Goal: Information Seeking & Learning: Find specific fact

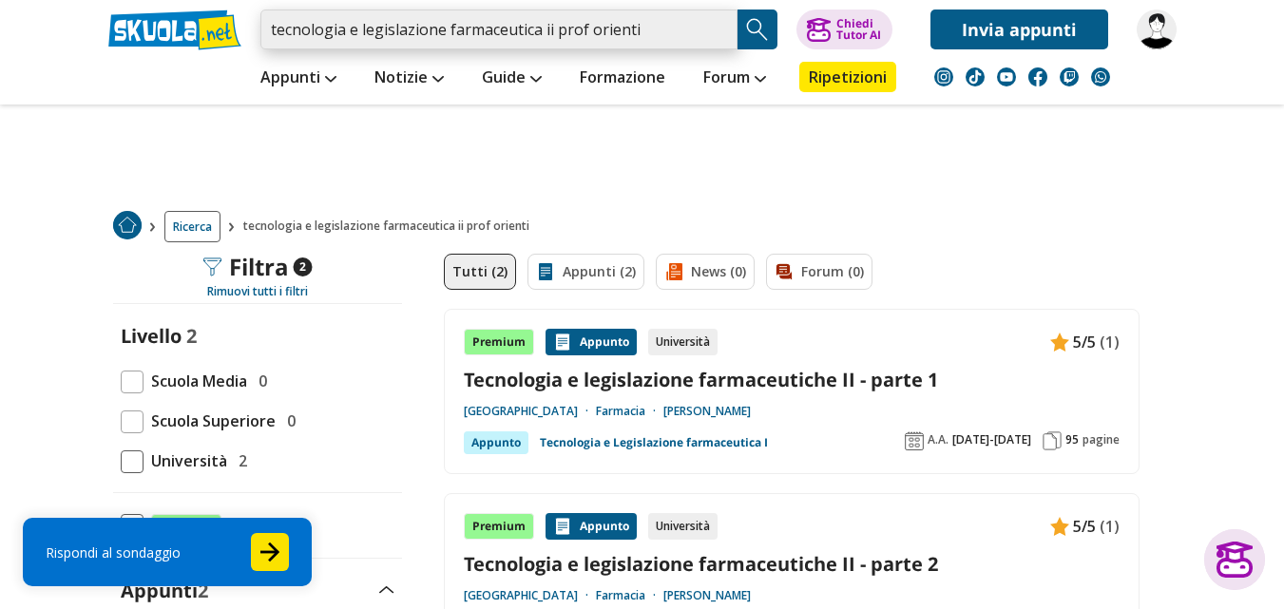
click at [269, 29] on input "tecnologia e legislazione farmaceutica ii prof orienti" at bounding box center [498, 30] width 477 height 40
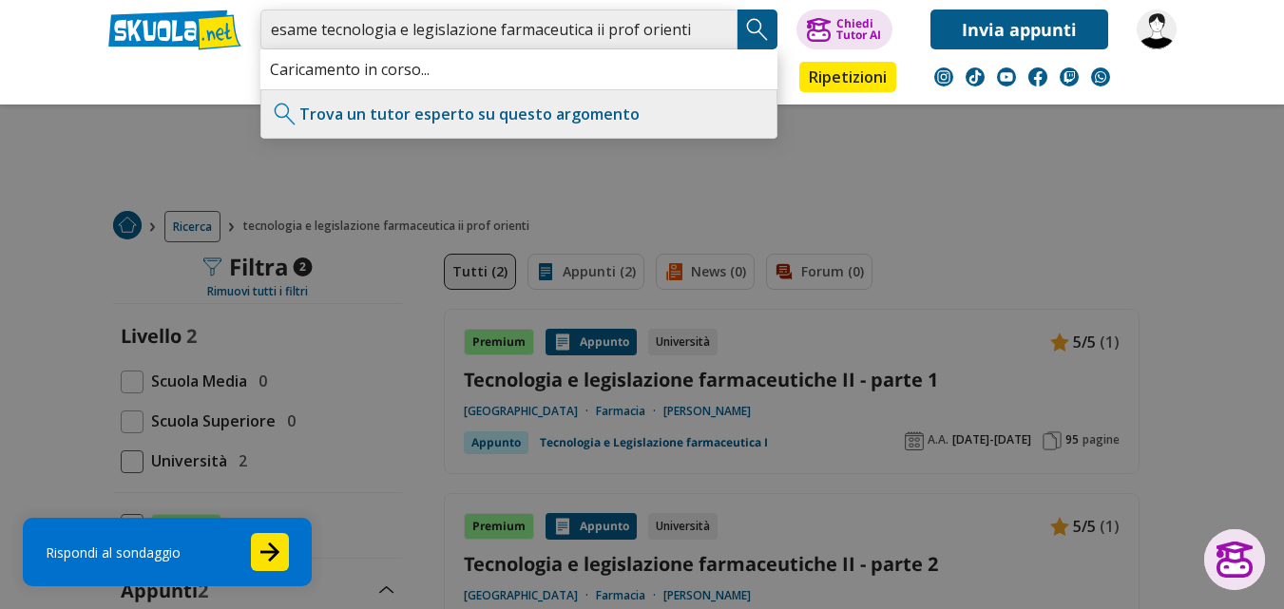
type input "esame tecnologia e legislazione farmaceutica ii prof orienti"
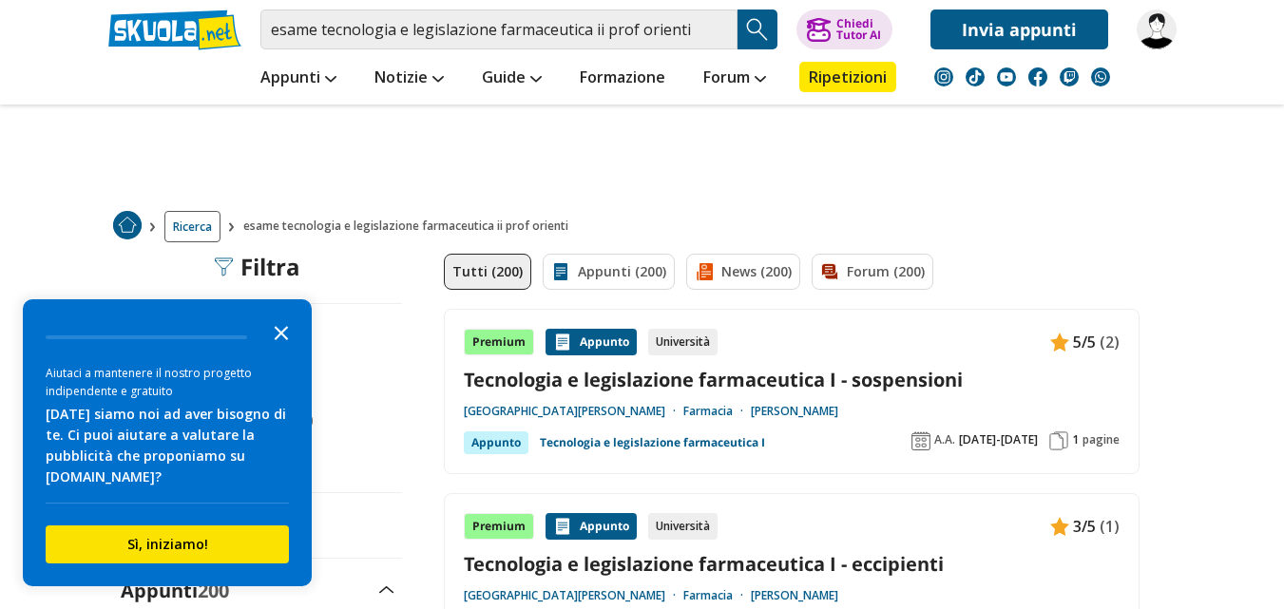
click at [287, 332] on icon "Close the survey" at bounding box center [281, 332] width 38 height 38
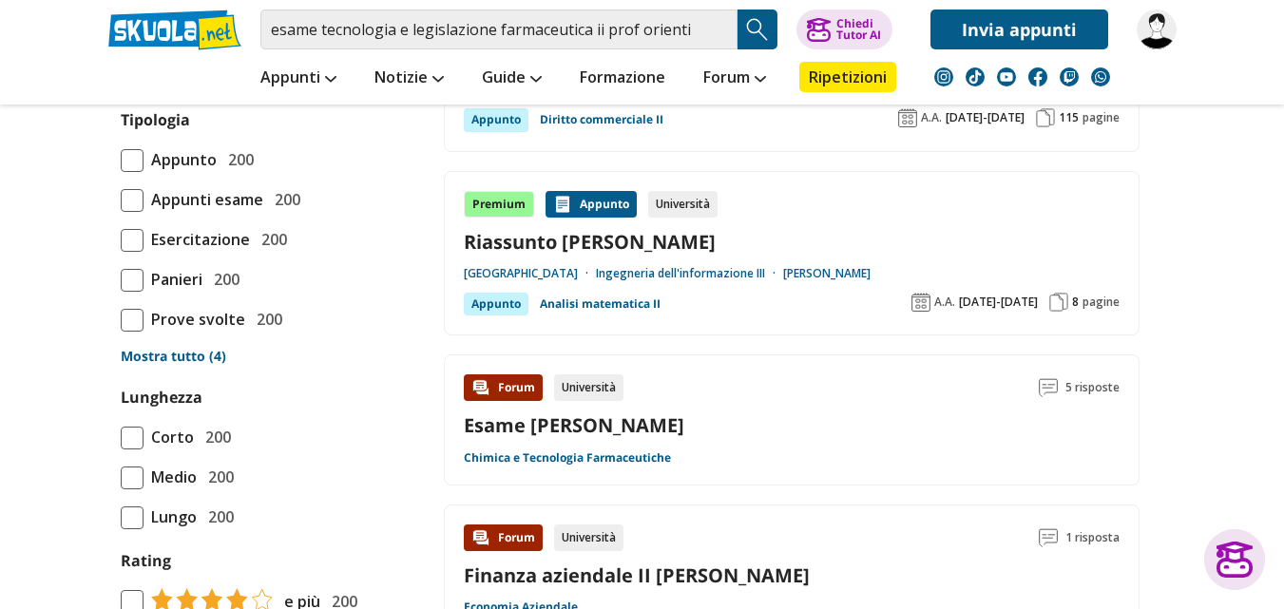
scroll to position [1520, 0]
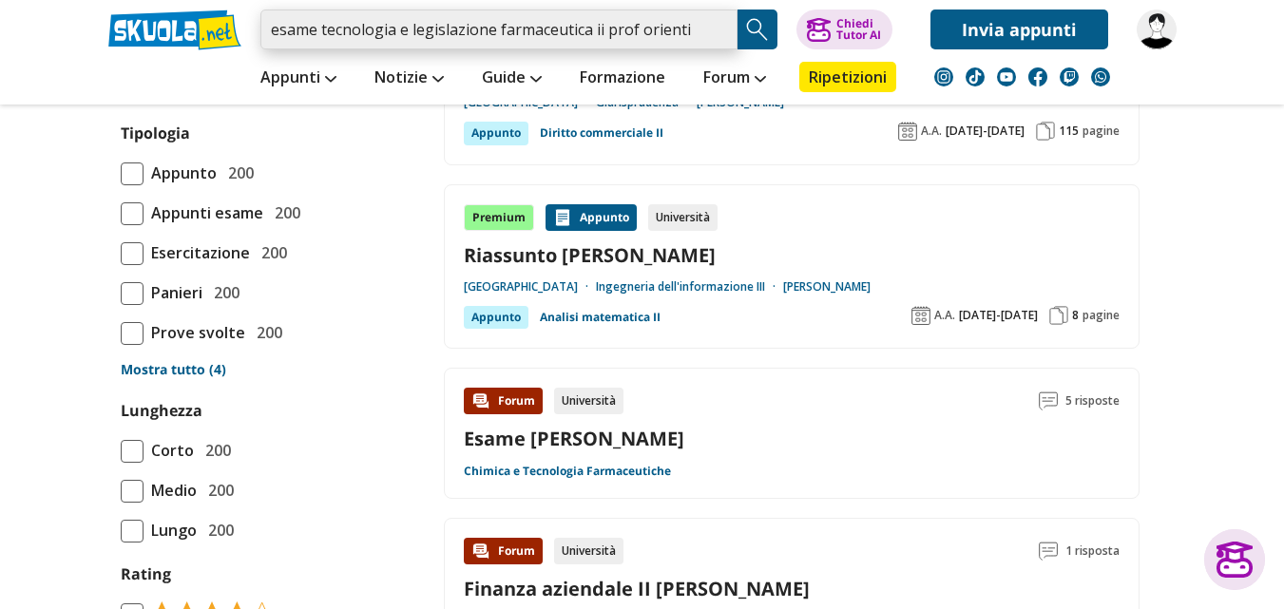
click at [604, 32] on input "esame tecnologia e legislazione farmaceutica ii prof orienti" at bounding box center [498, 30] width 477 height 40
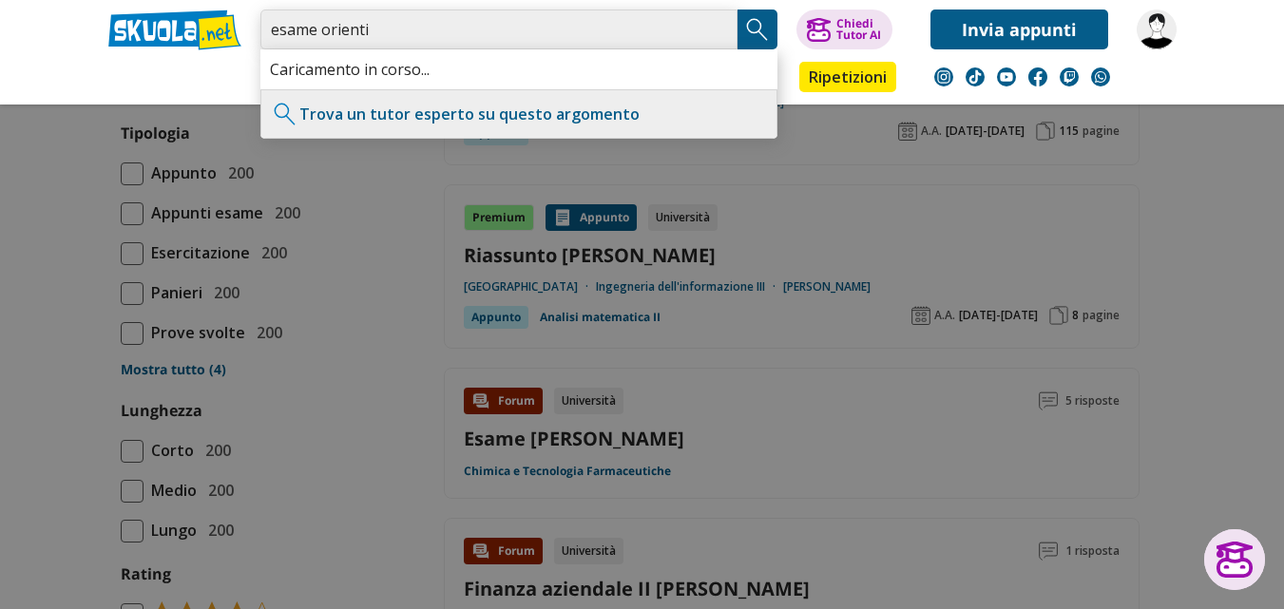
type input "esame orienti"
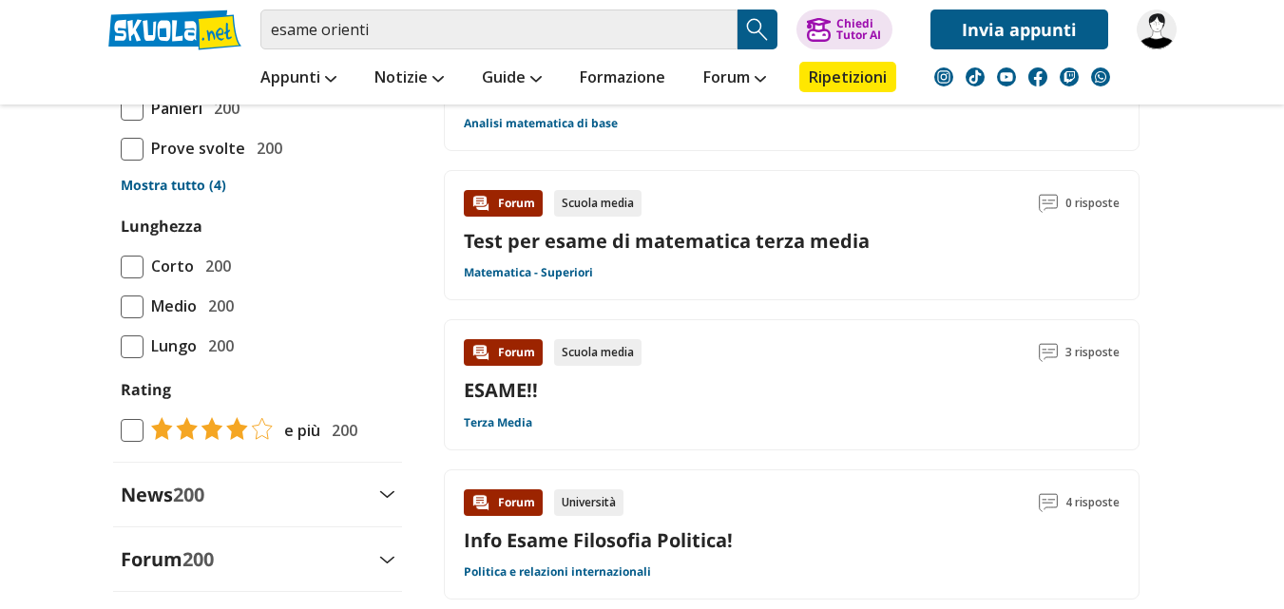
scroll to position [1786, 0]
